Goal: Complete application form

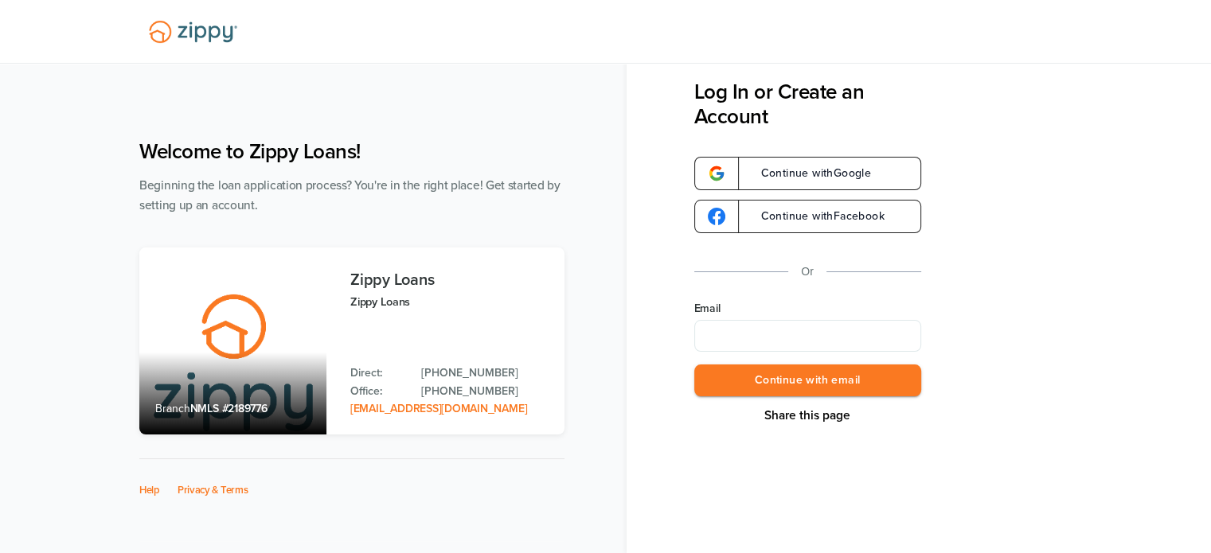
click at [758, 326] on input "Email" at bounding box center [807, 336] width 227 height 32
type input "**********"
click at [805, 378] on button "Continue with email" at bounding box center [807, 381] width 227 height 33
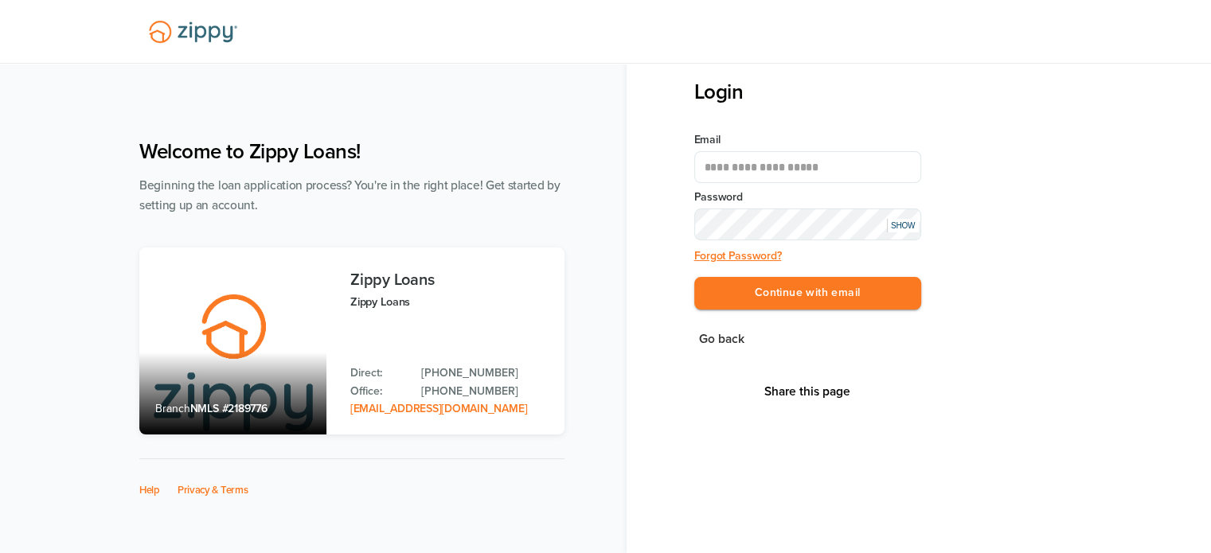
click at [694, 277] on button "Continue with email" at bounding box center [807, 293] width 227 height 33
